Goal: Find specific page/section: Find specific page/section

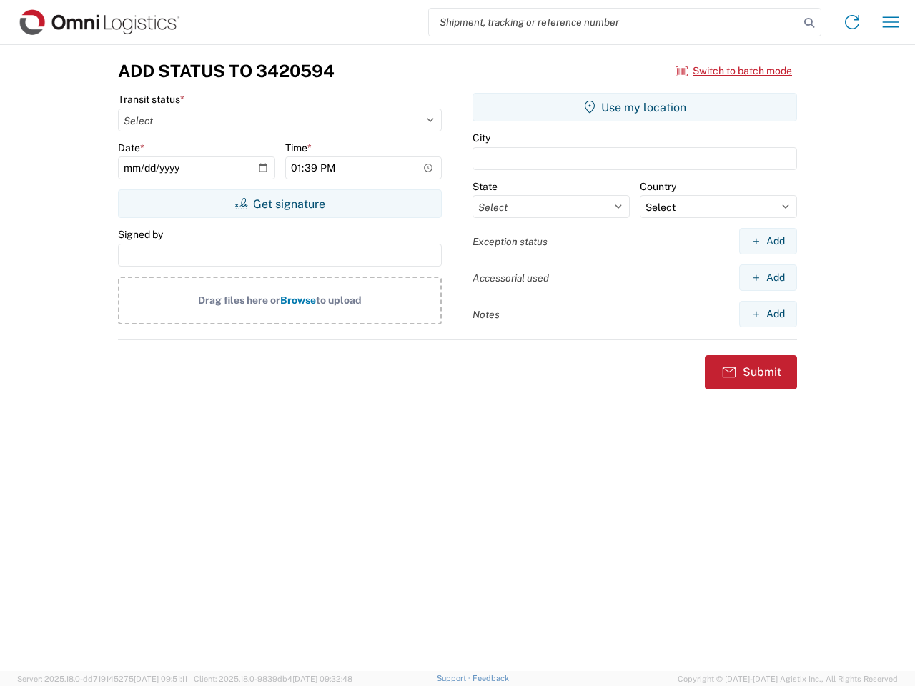
click at [614, 22] on input "search" at bounding box center [614, 22] width 370 height 27
click at [809, 23] on icon at bounding box center [809, 23] width 20 height 20
click at [852, 22] on icon at bounding box center [851, 22] width 23 height 23
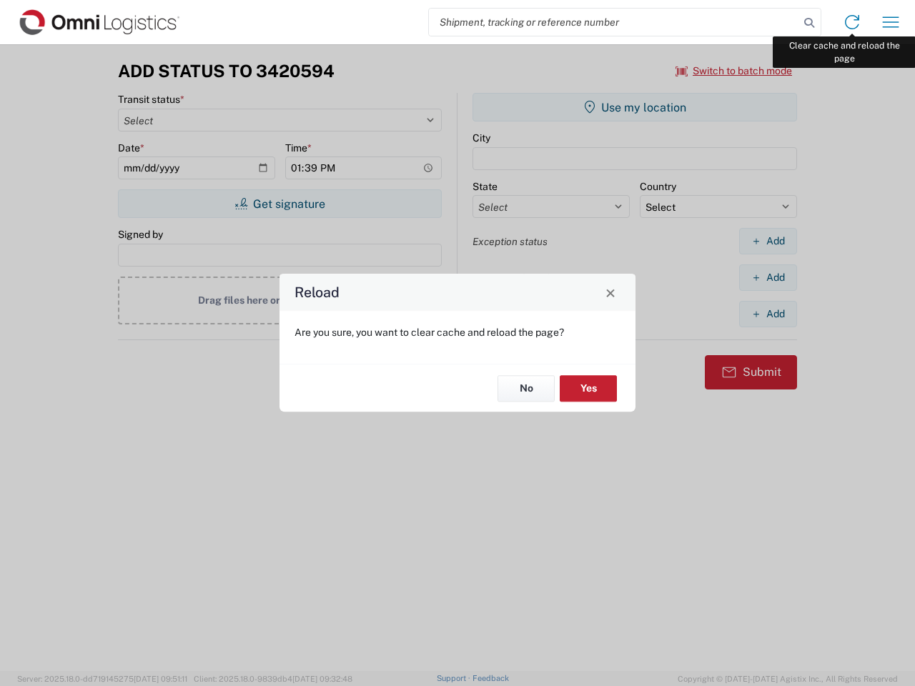
click at [890, 22] on div "Reload Are you sure, you want to clear cache and reload the page? No Yes" at bounding box center [457, 343] width 915 height 686
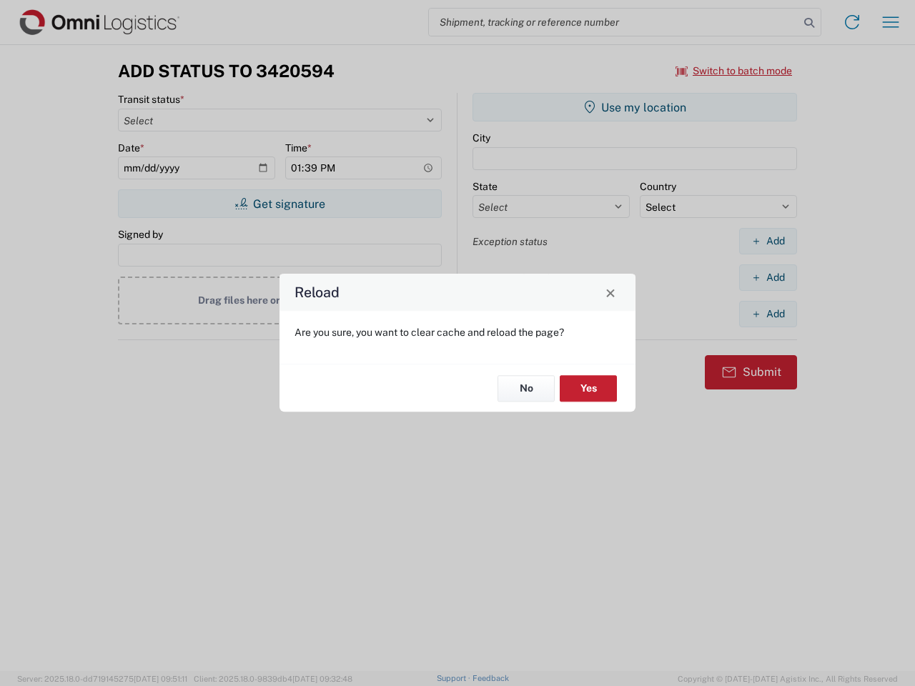
click at [734, 71] on div "Reload Are you sure, you want to clear cache and reload the page? No Yes" at bounding box center [457, 343] width 915 height 686
click at [279, 204] on div "Reload Are you sure, you want to clear cache and reload the page? No Yes" at bounding box center [457, 343] width 915 height 686
click at [634, 107] on div "Reload Are you sure, you want to clear cache and reload the page? No Yes" at bounding box center [457, 343] width 915 height 686
click at [767, 241] on div "Reload Are you sure, you want to clear cache and reload the page? No Yes" at bounding box center [457, 343] width 915 height 686
click at [767, 277] on div "Reload Are you sure, you want to clear cache and reload the page? No Yes" at bounding box center [457, 343] width 915 height 686
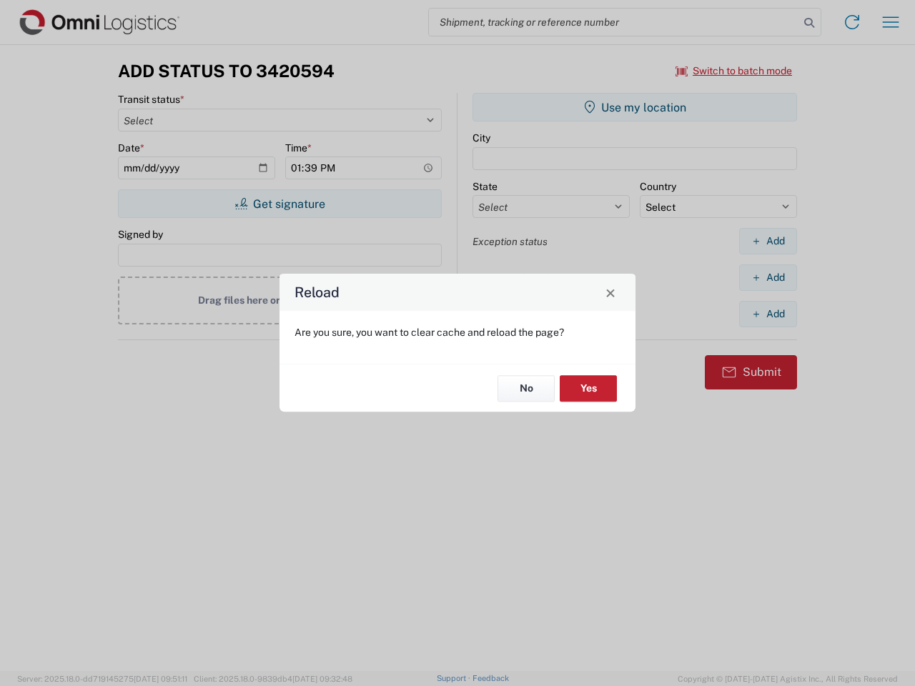
click at [767, 314] on div "Reload Are you sure, you want to clear cache and reload the page? No Yes" at bounding box center [457, 343] width 915 height 686
